Goal: Navigation & Orientation: Find specific page/section

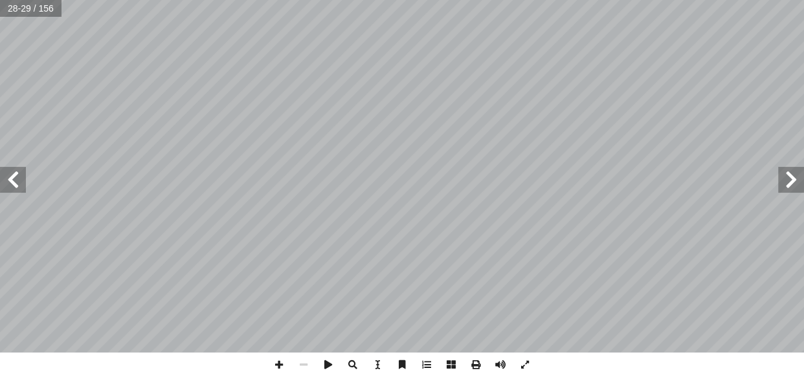
click at [16, 183] on span at bounding box center [13, 180] width 26 height 26
click at [21, 185] on span at bounding box center [13, 180] width 26 height 26
click at [617, 182] on span at bounding box center [791, 180] width 26 height 26
